Goal: Information Seeking & Learning: Learn about a topic

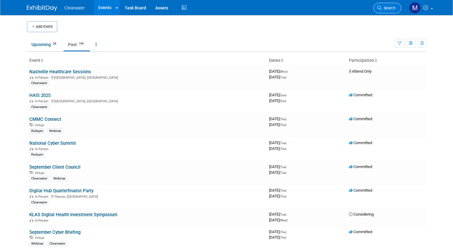
click at [395, 9] on span "Search" at bounding box center [389, 8] width 14 height 5
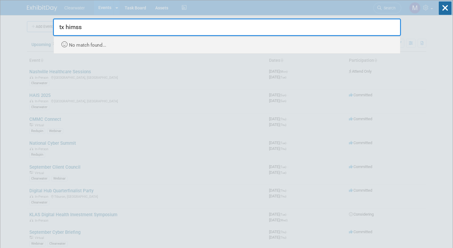
click at [100, 23] on input "tx himss" at bounding box center [227, 27] width 348 height 18
drag, startPoint x: 92, startPoint y: 25, endPoint x: 45, endPoint y: 17, distance: 47.4
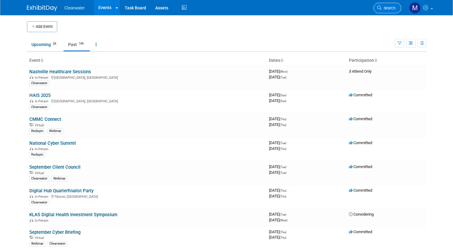
click at [382, 11] on link "Search" at bounding box center [388, 8] width 28 height 11
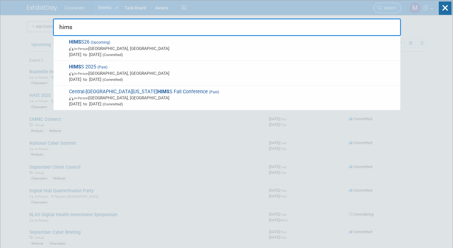
type input "himss"
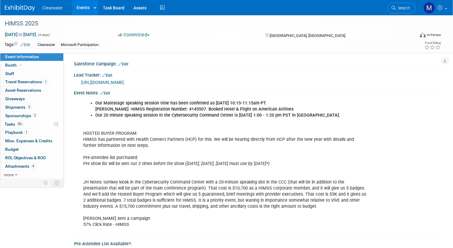
select select "Yes"
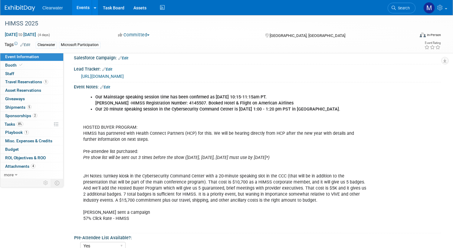
scroll to position [7, 0]
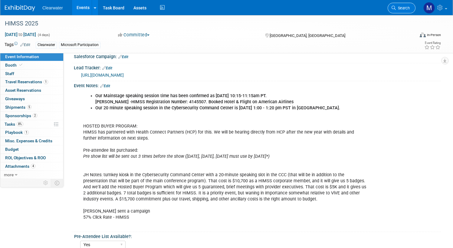
click at [408, 8] on span "Search" at bounding box center [403, 8] width 14 height 5
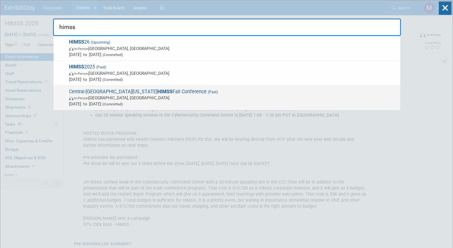
type input "himss"
click at [136, 91] on span "Central-Southern Ohio HIMSS Fall Conference (Past) In-Person Columbus, OH Oct 1…" at bounding box center [232, 98] width 330 height 18
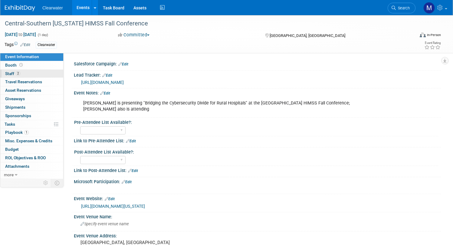
click at [22, 75] on link "2 Staff 2" at bounding box center [31, 74] width 63 height 8
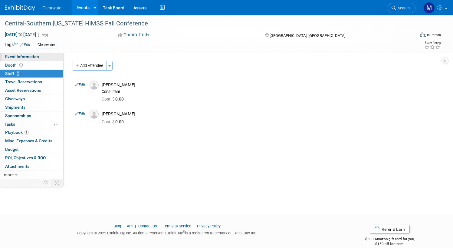
click at [38, 57] on link "Event Information" at bounding box center [31, 57] width 63 height 8
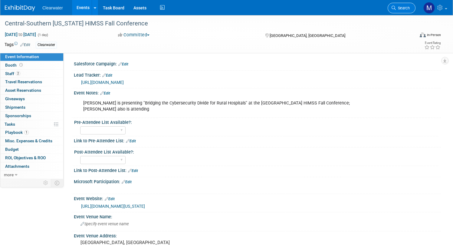
click at [405, 5] on link "Search" at bounding box center [402, 8] width 28 height 11
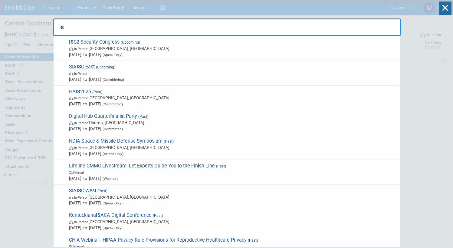
type input "i"
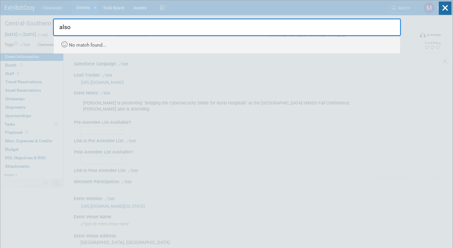
drag, startPoint x: 404, startPoint y: 6, endPoint x: 112, endPoint y: 42, distance: 294.5
click at [112, 42] on div "No match found..." at bounding box center [228, 43] width 337 height 13
click at [91, 29] on input "also" at bounding box center [227, 27] width 348 height 18
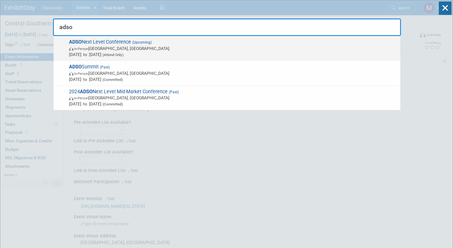
type input "adso"
click at [128, 41] on span "ADSO Next Level Conference (Upcoming) In-Person San Diego, CA Nov 5, 2025 to No…" at bounding box center [232, 48] width 330 height 18
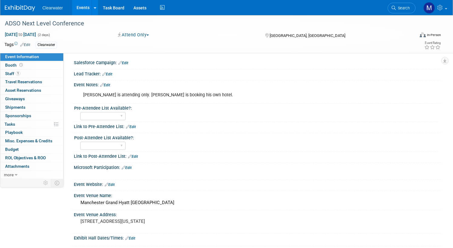
scroll to position [5, 0]
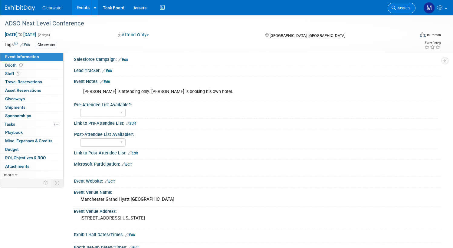
click at [399, 7] on span "Search" at bounding box center [403, 8] width 14 height 5
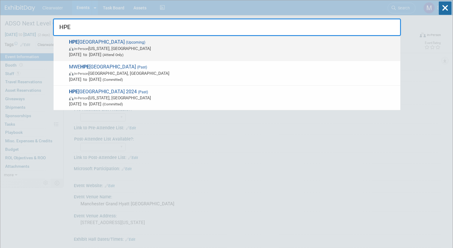
type input "HPE"
click at [139, 50] on span "In-Person New York, NY" at bounding box center [233, 48] width 329 height 6
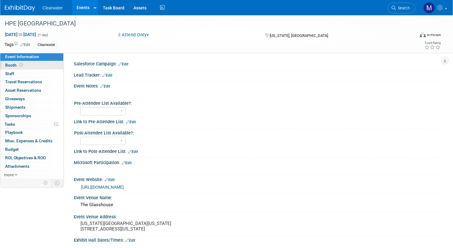
click at [29, 68] on link "Booth" at bounding box center [31, 65] width 63 height 8
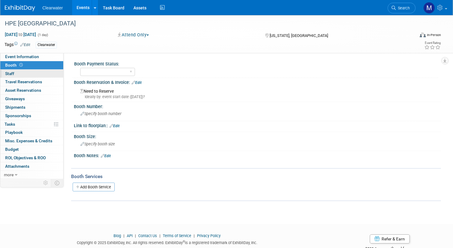
click at [27, 74] on link "0 Staff 0" at bounding box center [31, 74] width 63 height 8
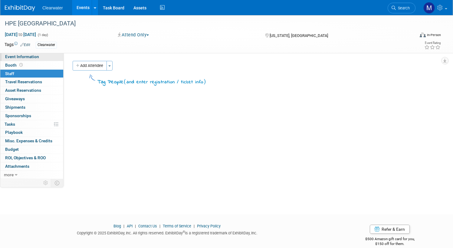
click at [30, 58] on span "Event Information" at bounding box center [22, 56] width 34 height 5
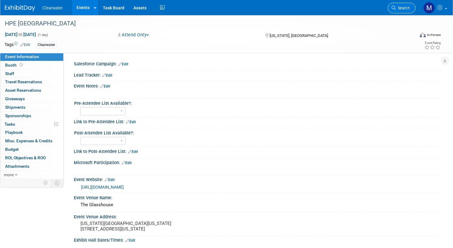
click at [406, 8] on span "Search" at bounding box center [403, 8] width 14 height 5
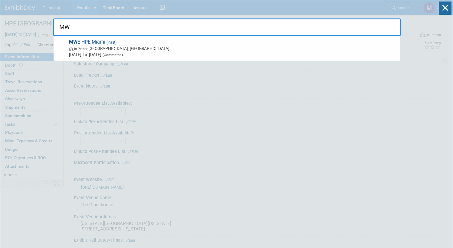
type input "M"
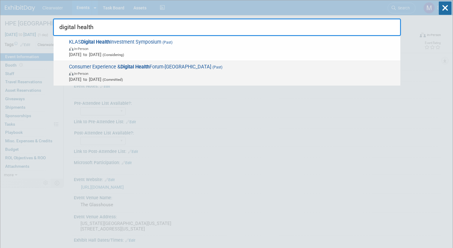
type input "digital health"
click at [164, 65] on span "Consumer Experience & Digital Health Forum-Nashville (Past) In-Person Sep 24, 2…" at bounding box center [232, 73] width 330 height 18
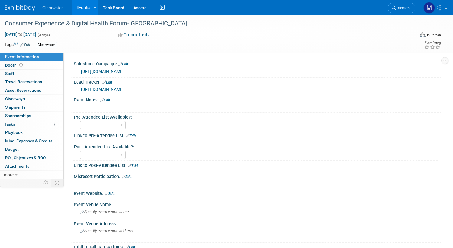
click at [86, 5] on link "Events" at bounding box center [83, 7] width 22 height 15
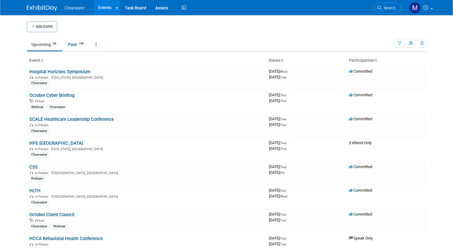
click at [102, 5] on link "Events" at bounding box center [105, 7] width 22 height 15
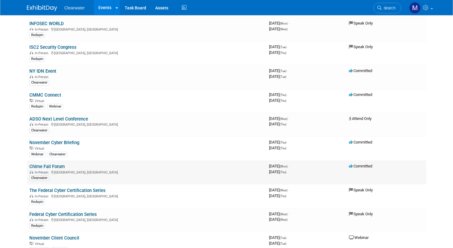
scroll to position [258, 0]
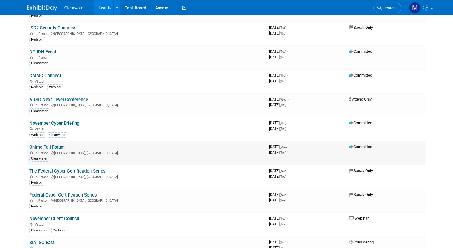
click at [58, 144] on link "Chime Fall Forum" at bounding box center [46, 146] width 35 height 5
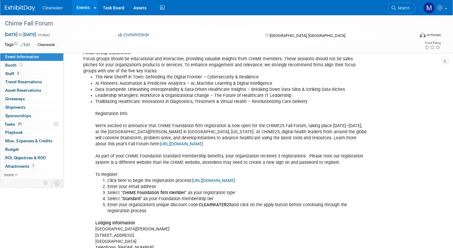
scroll to position [204, 0]
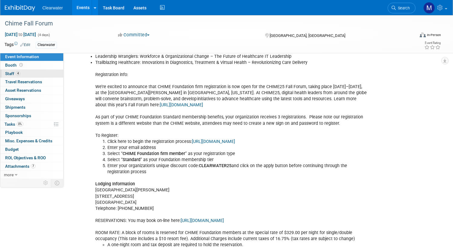
click at [27, 73] on link "4 Staff 4" at bounding box center [31, 74] width 63 height 8
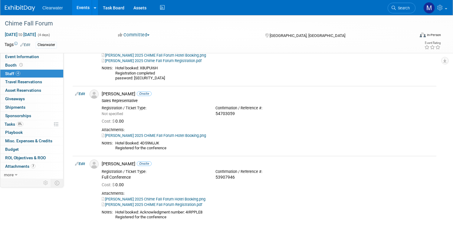
scroll to position [0, 0]
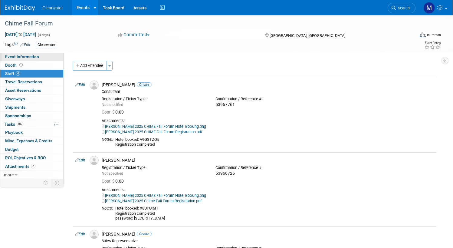
click at [36, 57] on span "Event Information" at bounding box center [22, 56] width 34 height 5
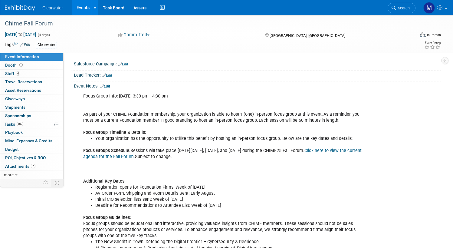
click at [108, 87] on link "Edit" at bounding box center [105, 86] width 10 height 4
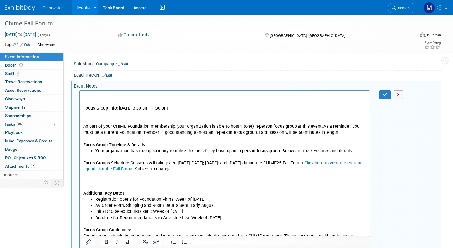
click at [382, 95] on button "button" at bounding box center [385, 94] width 11 height 9
